Goal: Check status

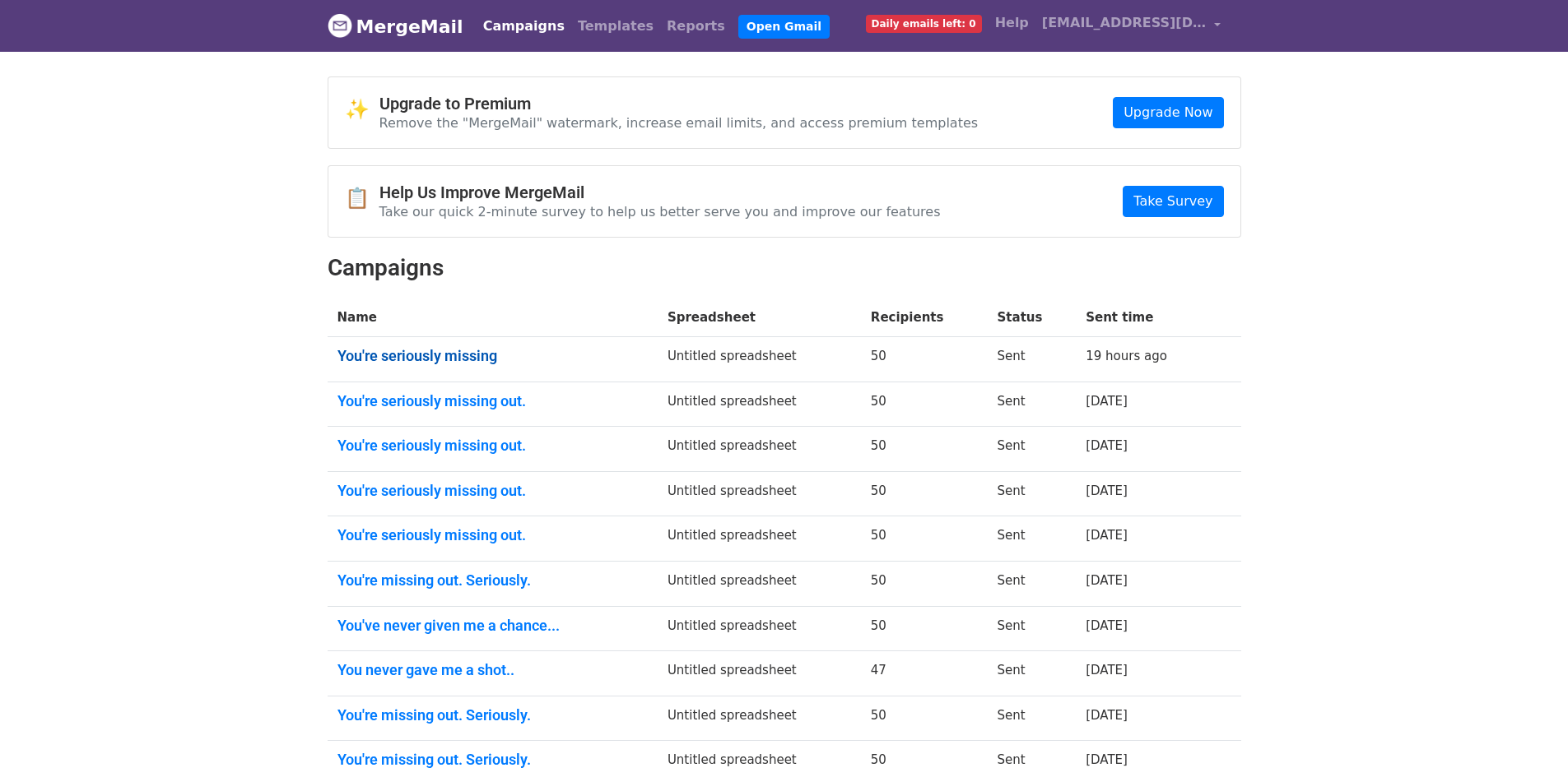
click at [460, 348] on link "You're seriously missing" at bounding box center [493, 356] width 311 height 18
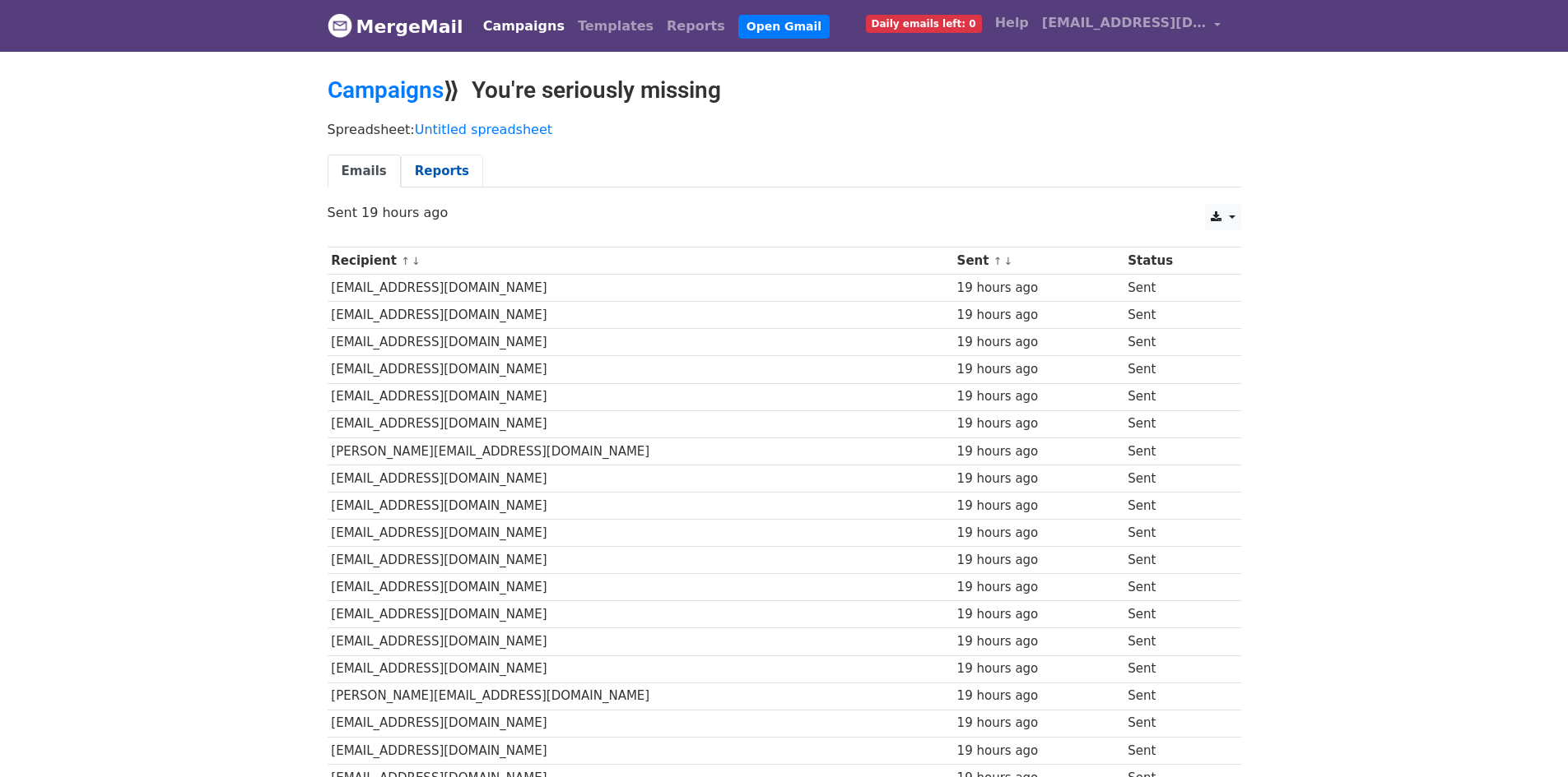
click at [439, 160] on link "Reports" at bounding box center [442, 171] width 82 height 34
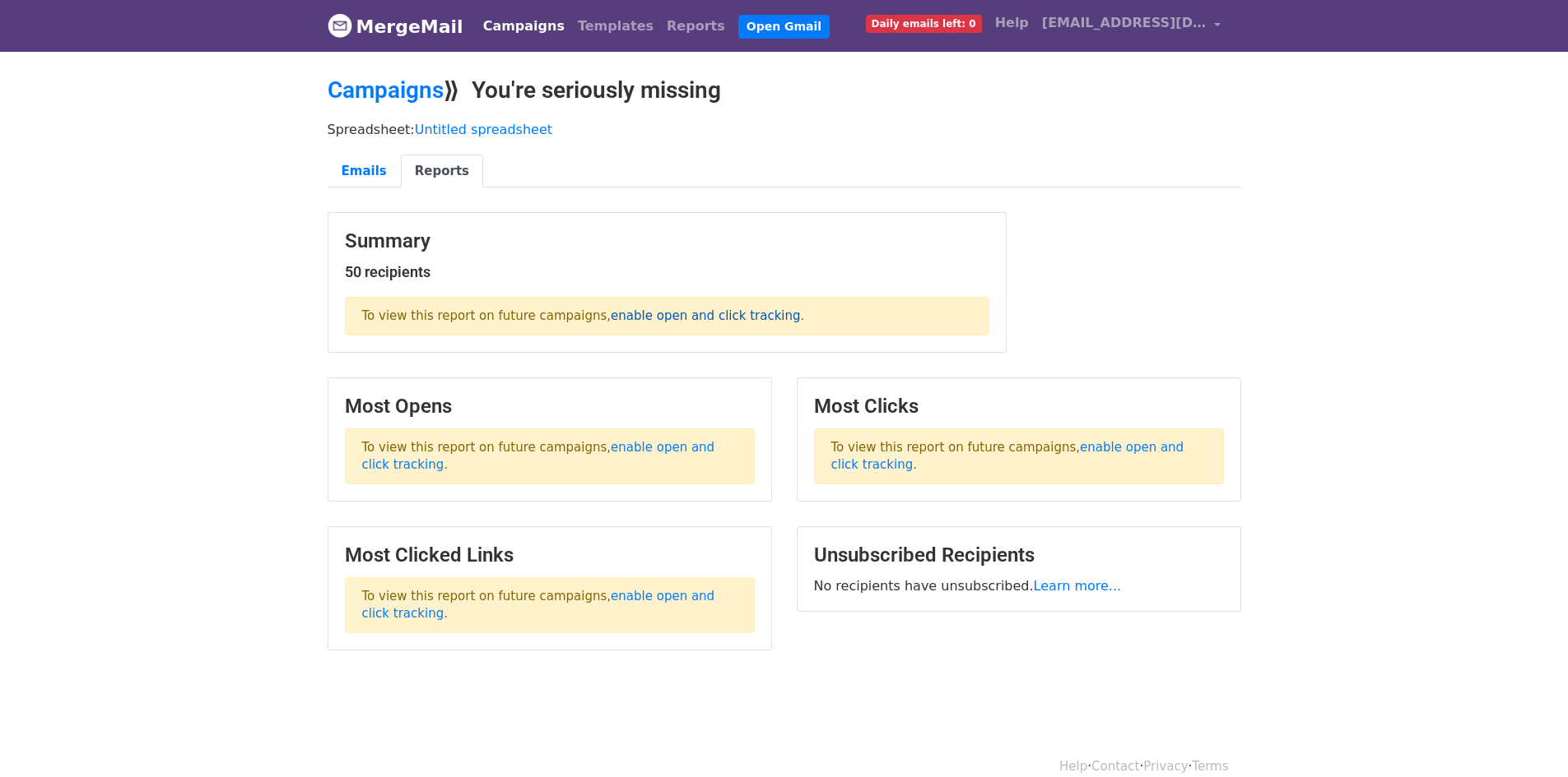
click at [630, 318] on link "enable open and click tracking" at bounding box center [705, 316] width 189 height 15
click at [372, 172] on link "Emails" at bounding box center [364, 171] width 73 height 34
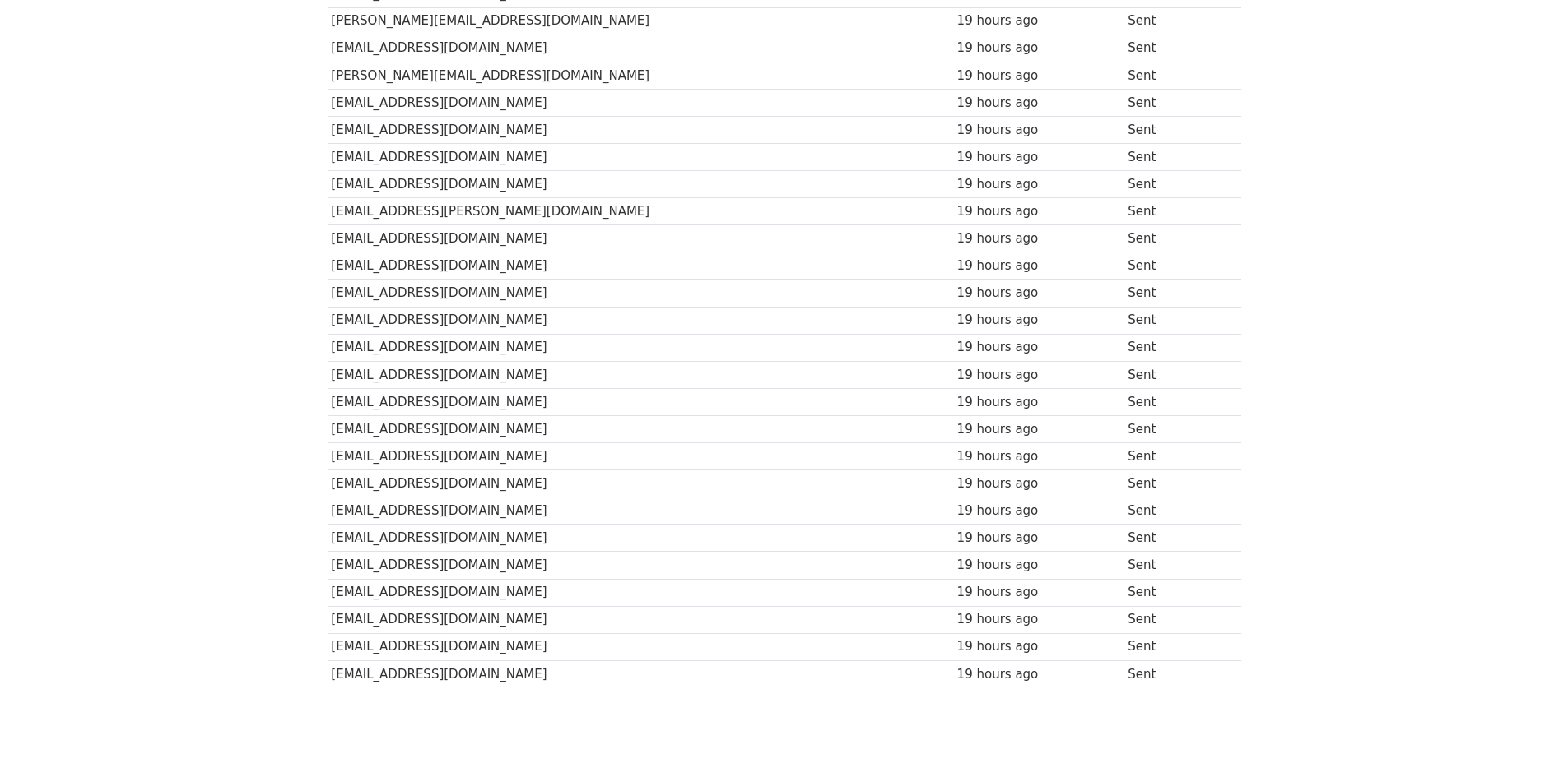
scroll to position [1003, 0]
